Goal: Check status: Check status

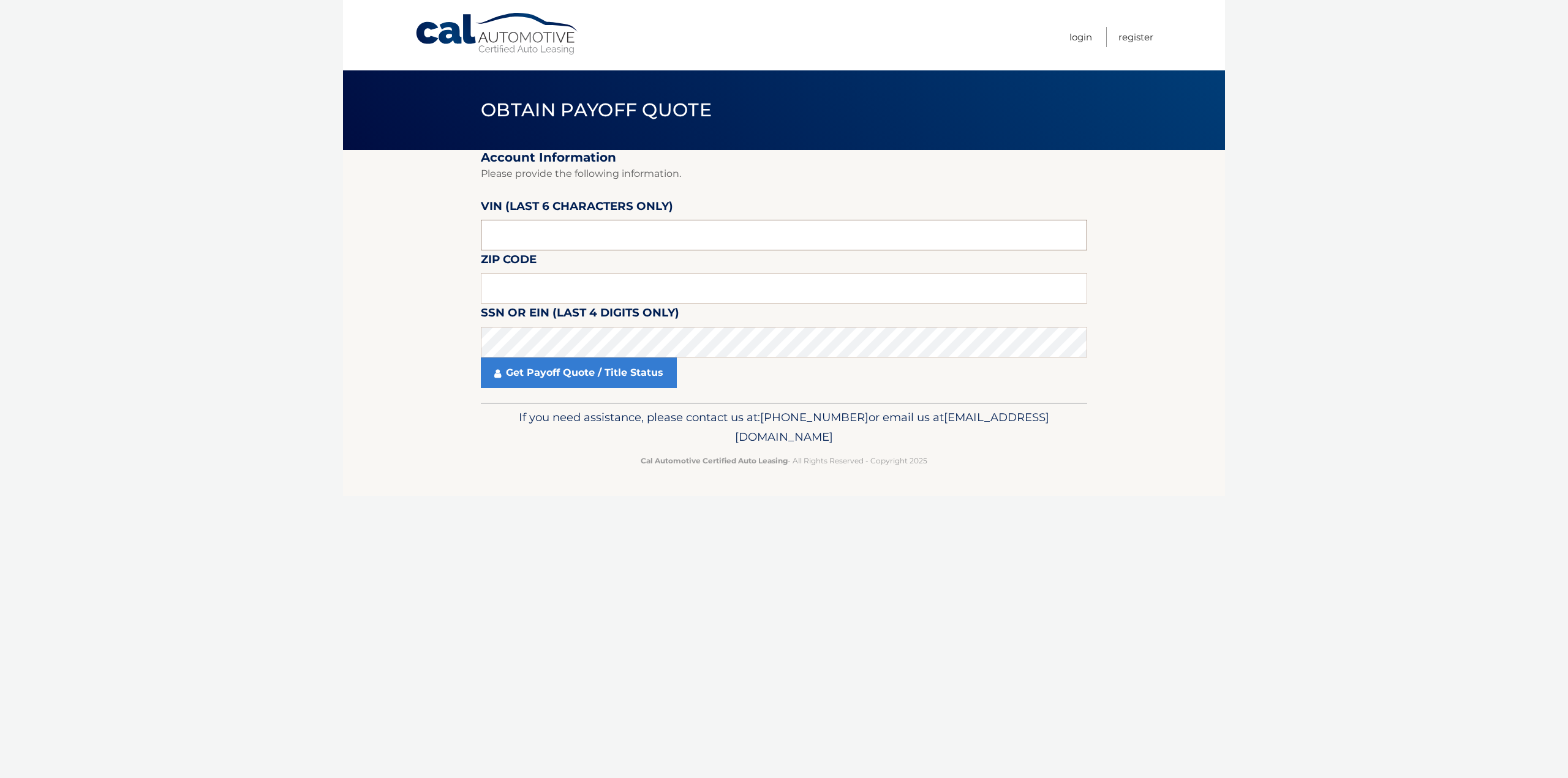
click at [528, 232] on input "text" at bounding box center [784, 235] width 606 height 30
type input "701975"
click at [539, 284] on input "text" at bounding box center [784, 288] width 606 height 30
type input "07083"
click at [614, 366] on link "Get Payoff Quote / Title Status" at bounding box center [579, 373] width 196 height 30
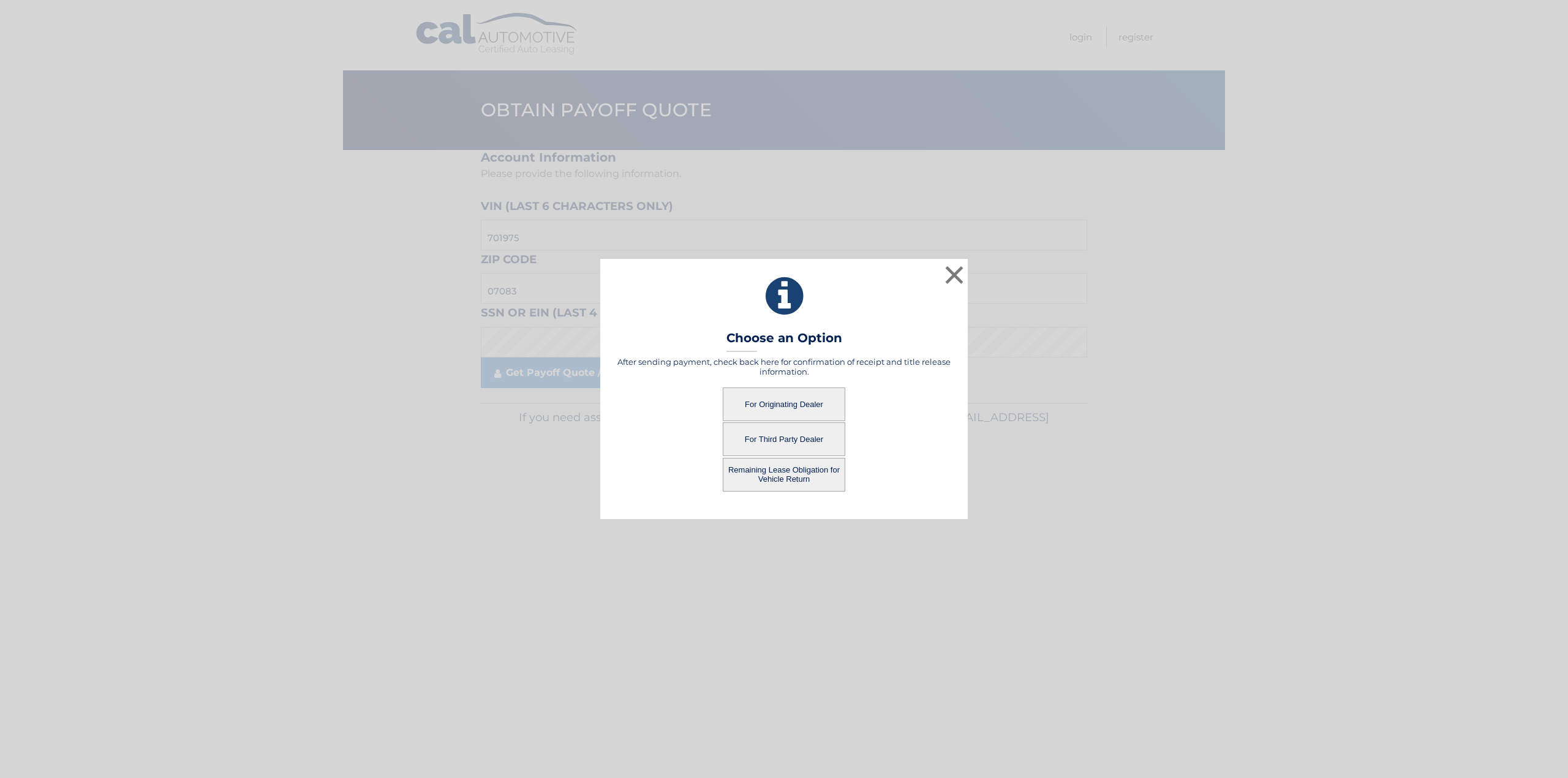
click at [764, 402] on button "For Originating Dealer" at bounding box center [784, 404] width 123 height 34
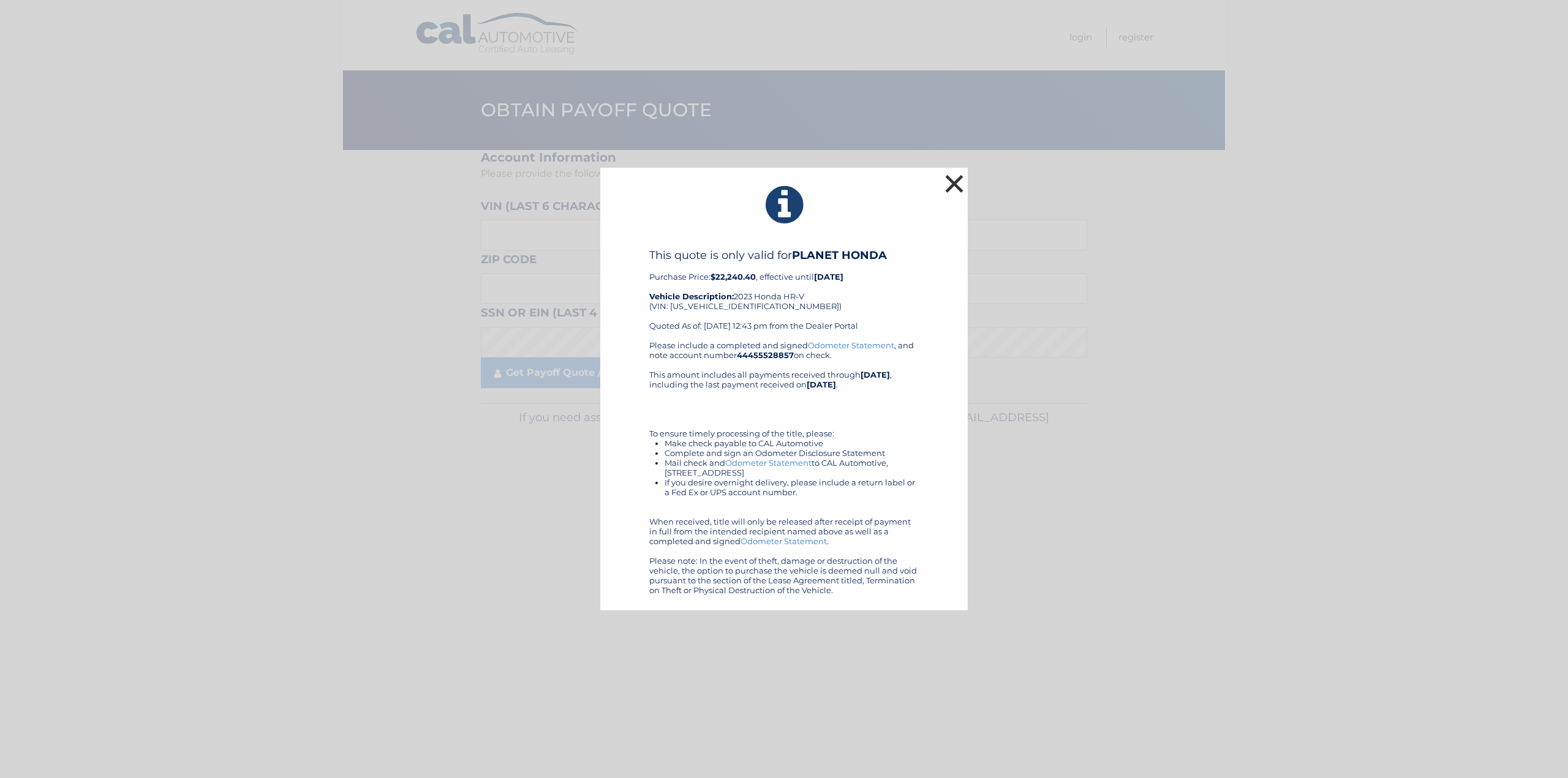
click at [952, 177] on button "×" at bounding box center [955, 184] width 25 height 25
